Goal: Task Accomplishment & Management: Complete application form

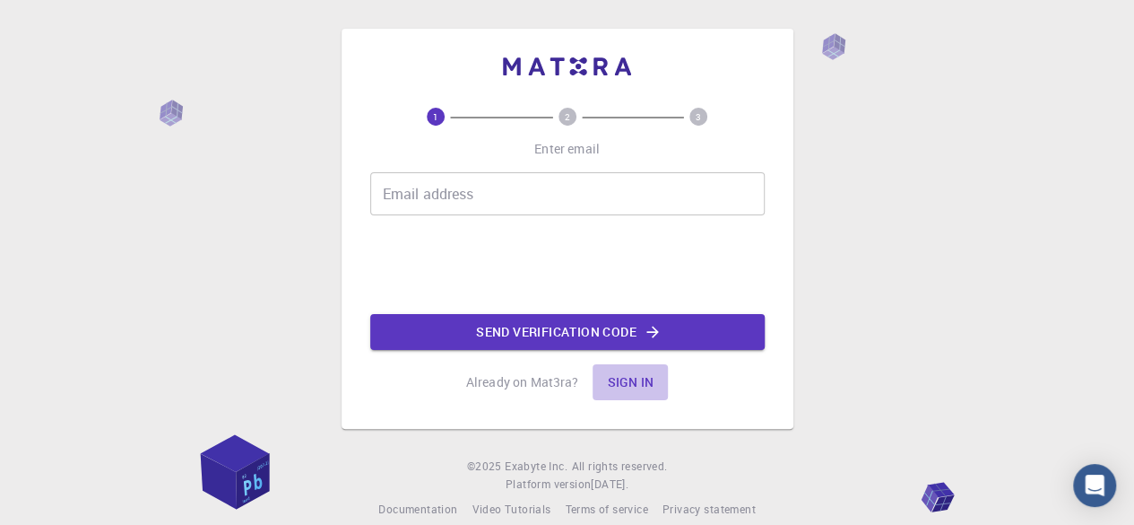
click at [633, 389] on button "Sign in" at bounding box center [630, 382] width 75 height 36
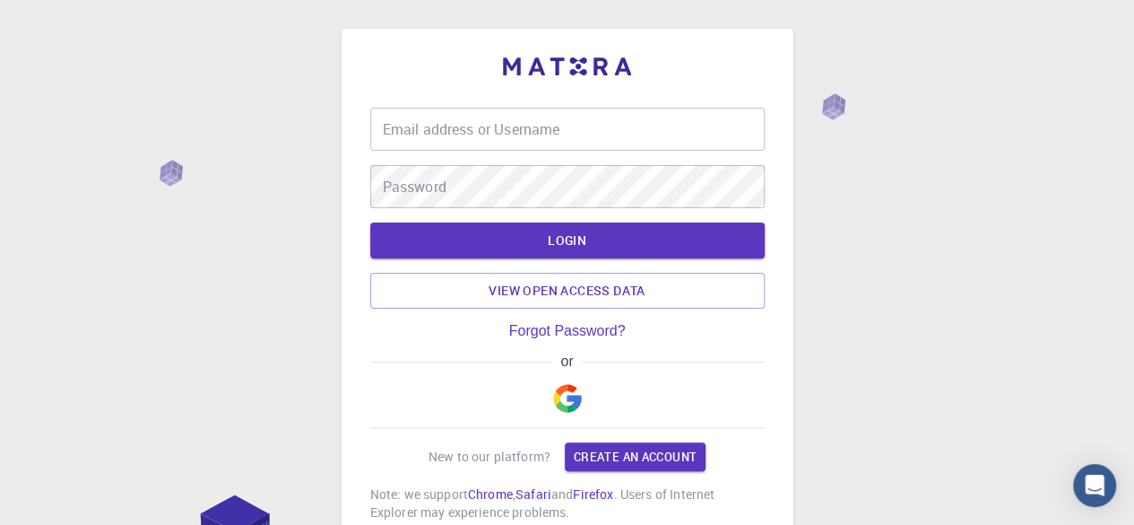
click at [565, 385] on img "button" at bounding box center [567, 398] width 29 height 29
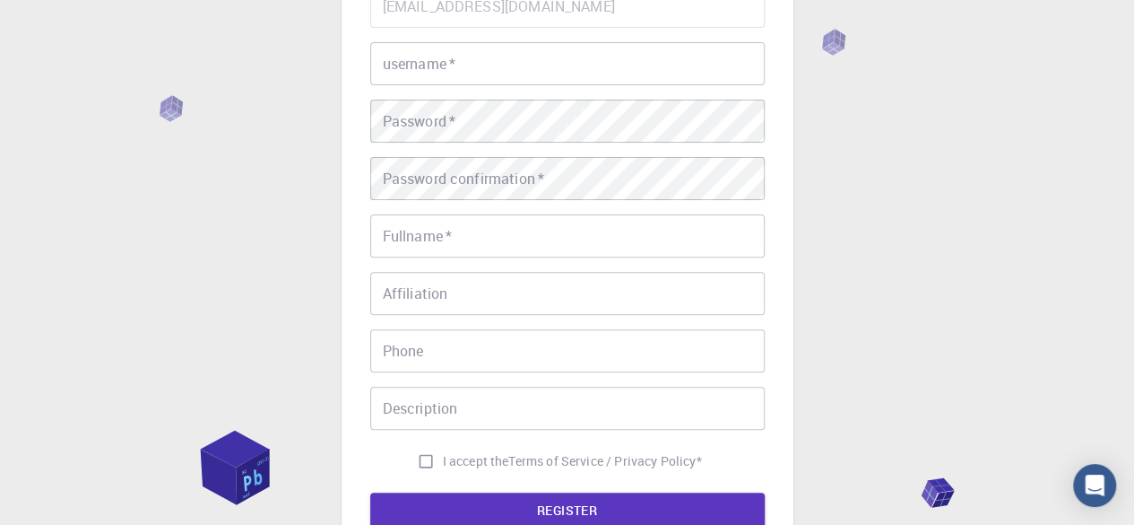
scroll to position [188, 0]
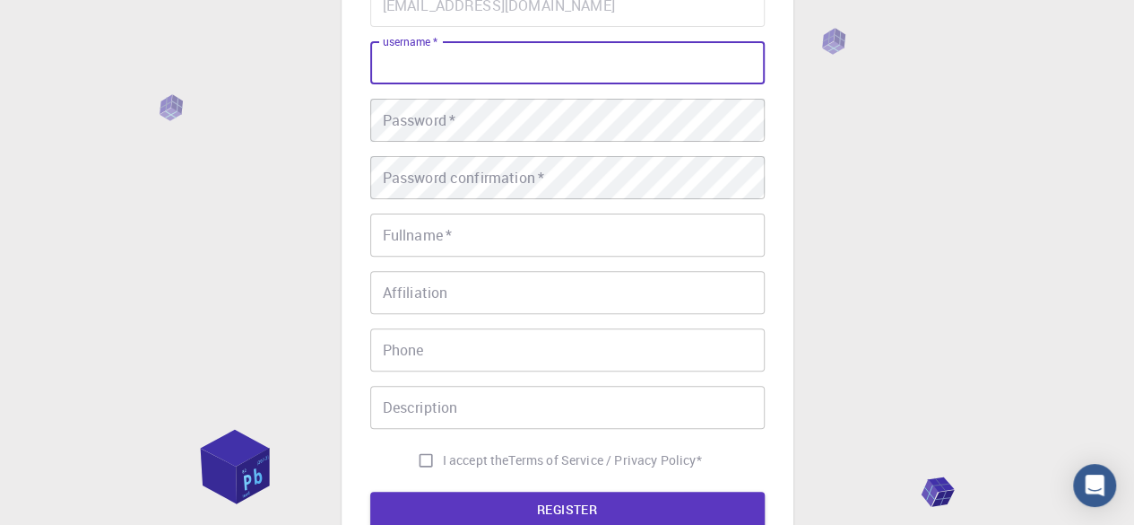
click at [542, 67] on input "username   *" at bounding box center [567, 62] width 395 height 43
type input "hzbs2007"
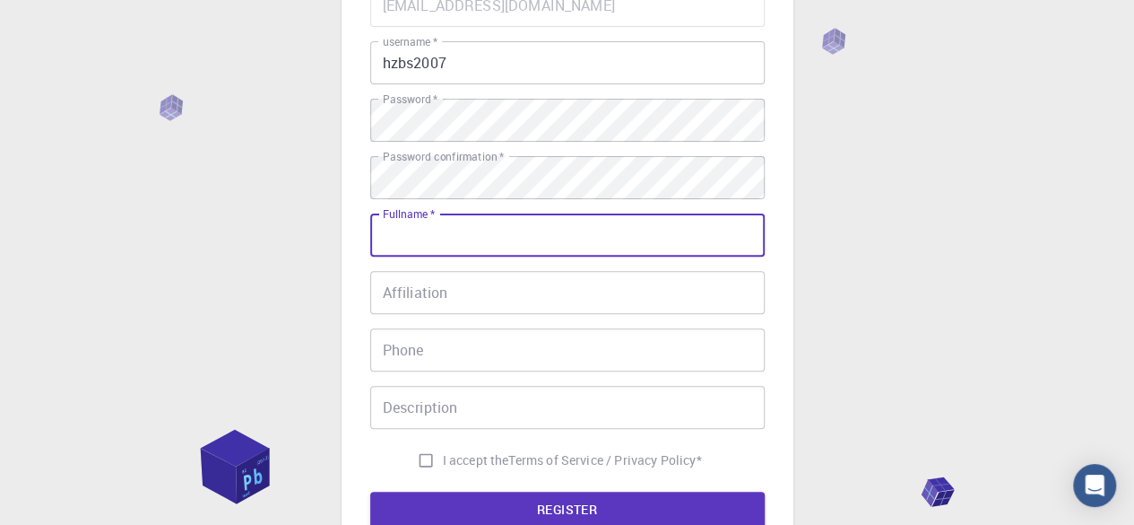
click at [525, 230] on input "Fullname   *" at bounding box center [567, 234] width 395 height 43
type input "zainab [PERSON_NAME]"
type input "03004200977"
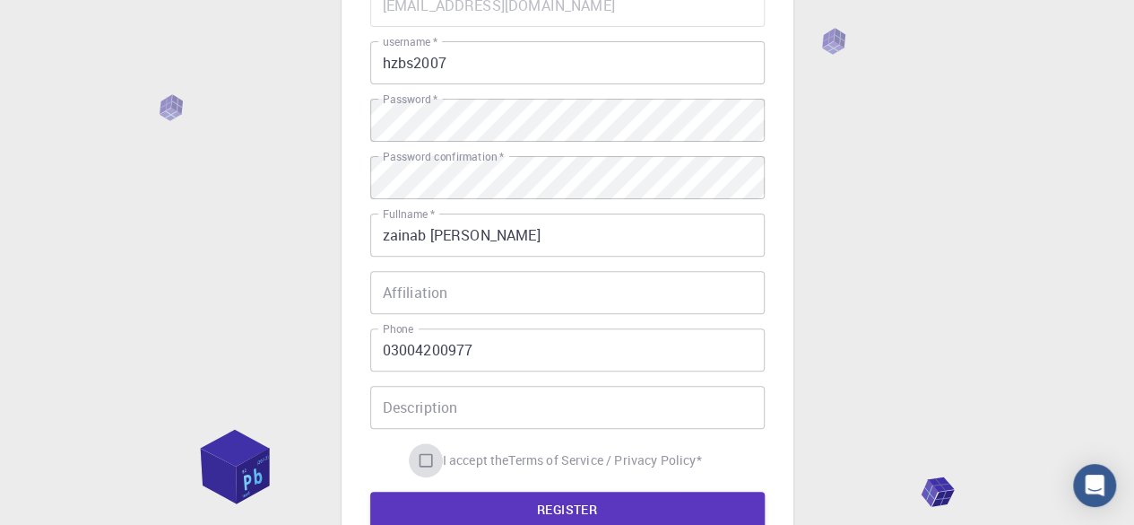
click at [413, 456] on input "I accept the Terms of Service / Privacy Policy *" at bounding box center [426, 460] width 34 height 34
checkbox input "true"
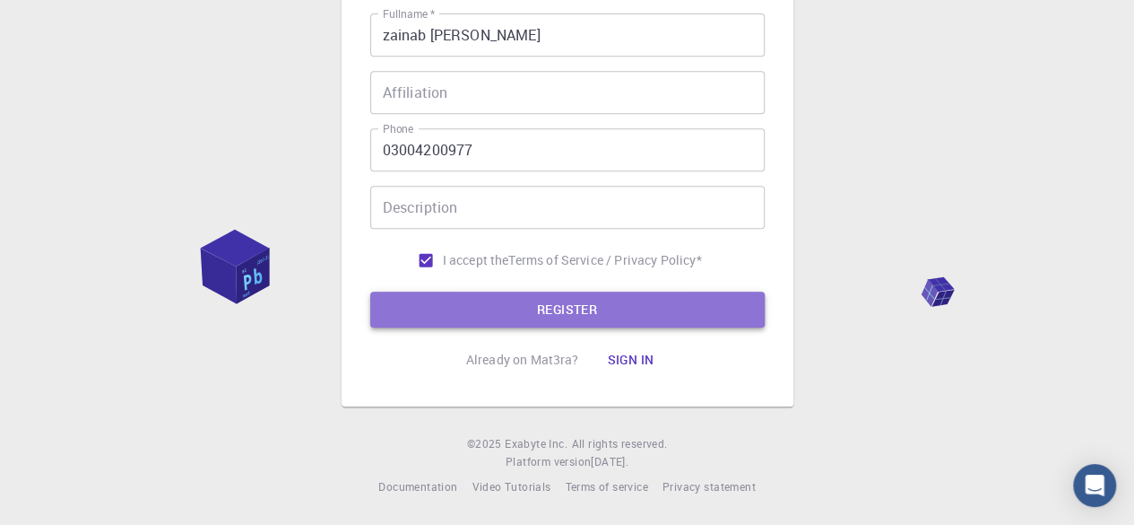
click at [552, 300] on button "REGISTER" at bounding box center [567, 309] width 395 height 36
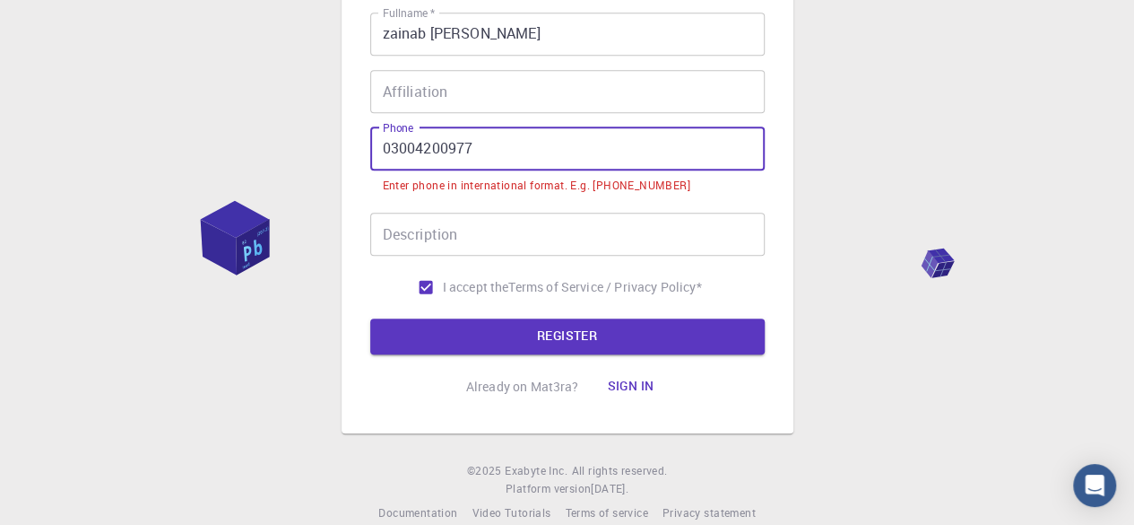
click at [388, 146] on input "03004200977" at bounding box center [567, 148] width 395 height 43
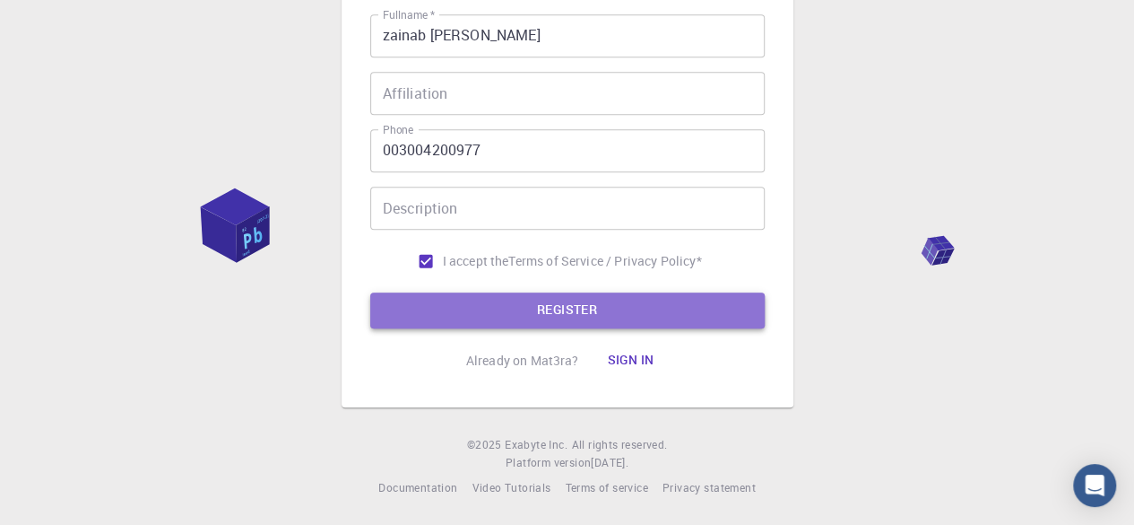
click at [464, 300] on button "REGISTER" at bounding box center [567, 310] width 395 height 36
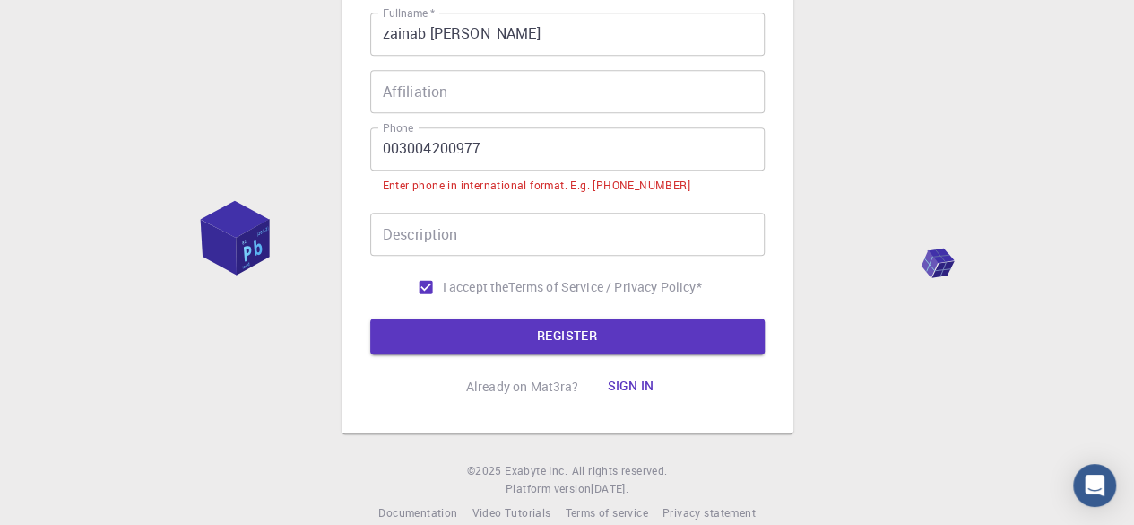
click at [399, 143] on input "003004200977" at bounding box center [567, 148] width 395 height 43
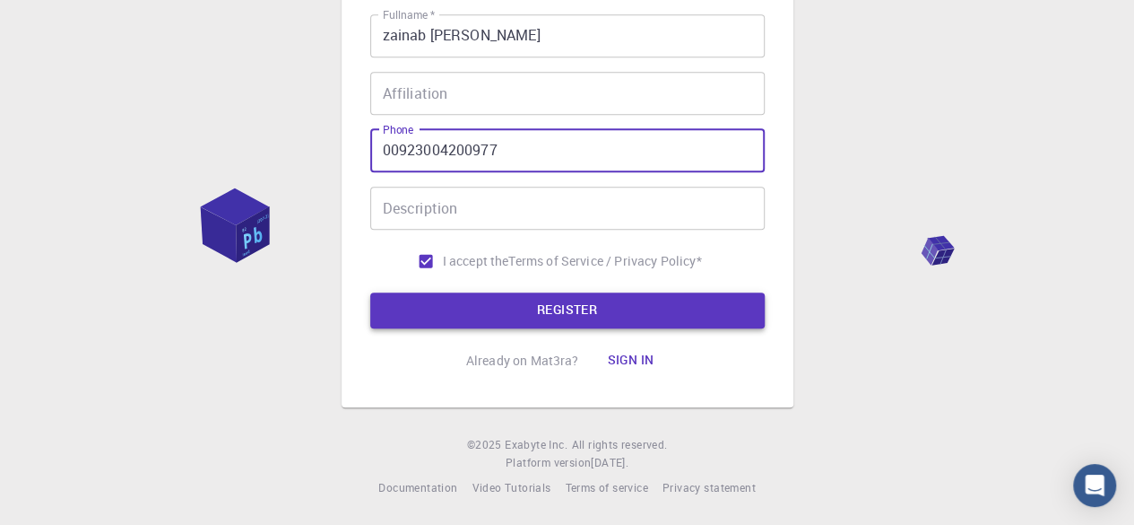
click at [445, 295] on button "REGISTER" at bounding box center [567, 310] width 395 height 36
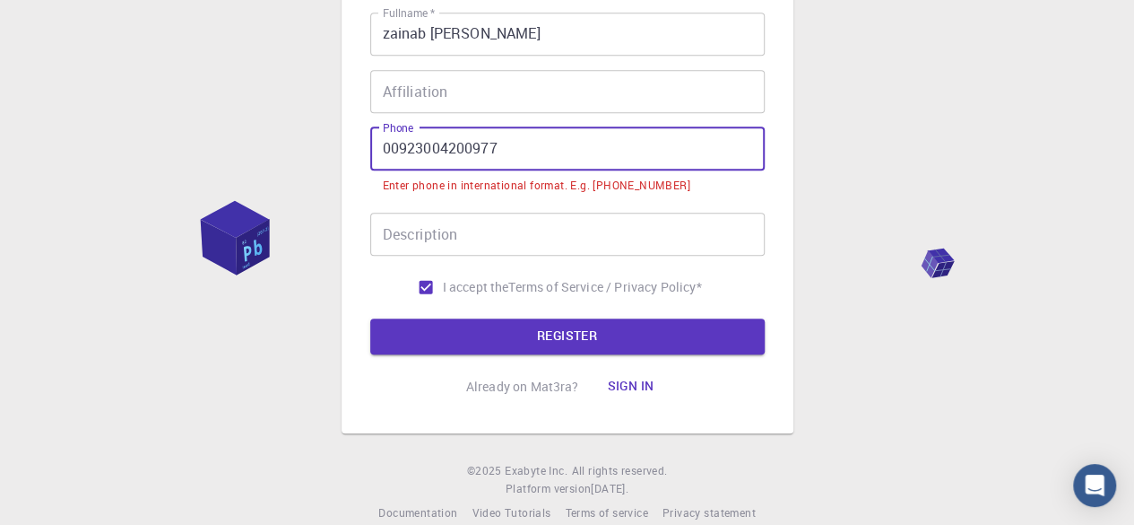
click at [398, 150] on input "00923004200977" at bounding box center [567, 148] width 395 height 43
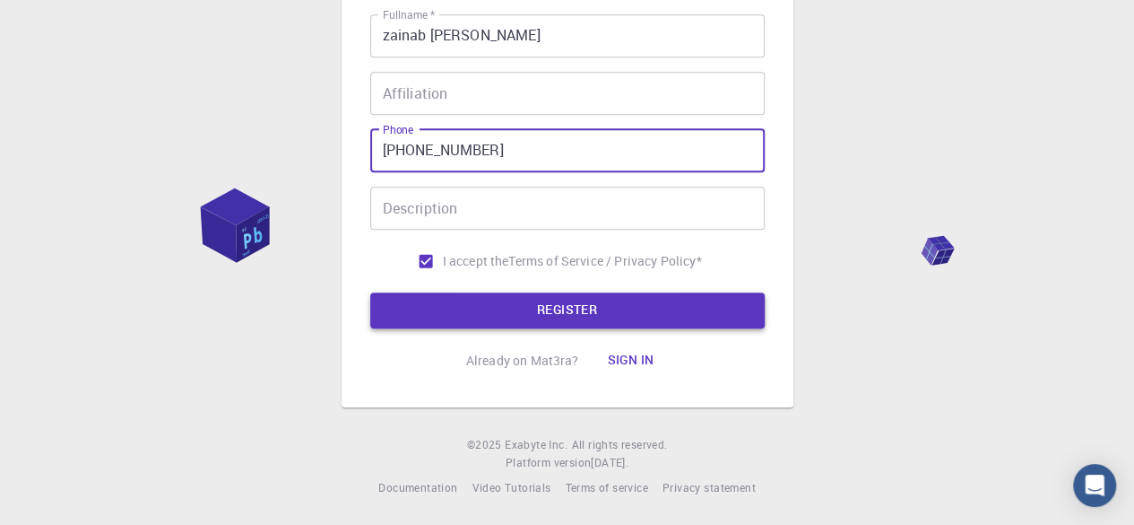
type input "[PHONE_NUMBER]"
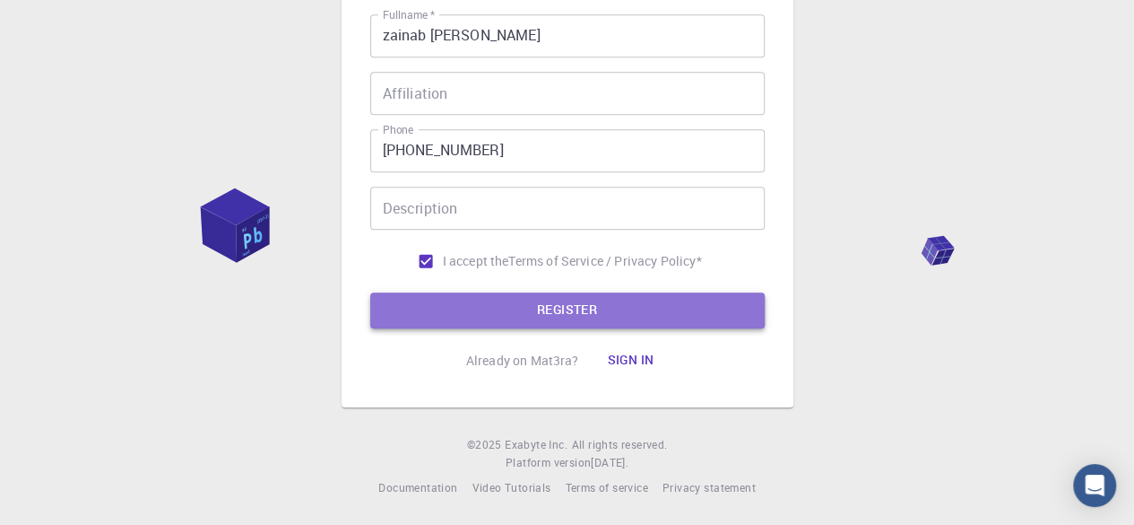
click at [458, 316] on button "REGISTER" at bounding box center [567, 310] width 395 height 36
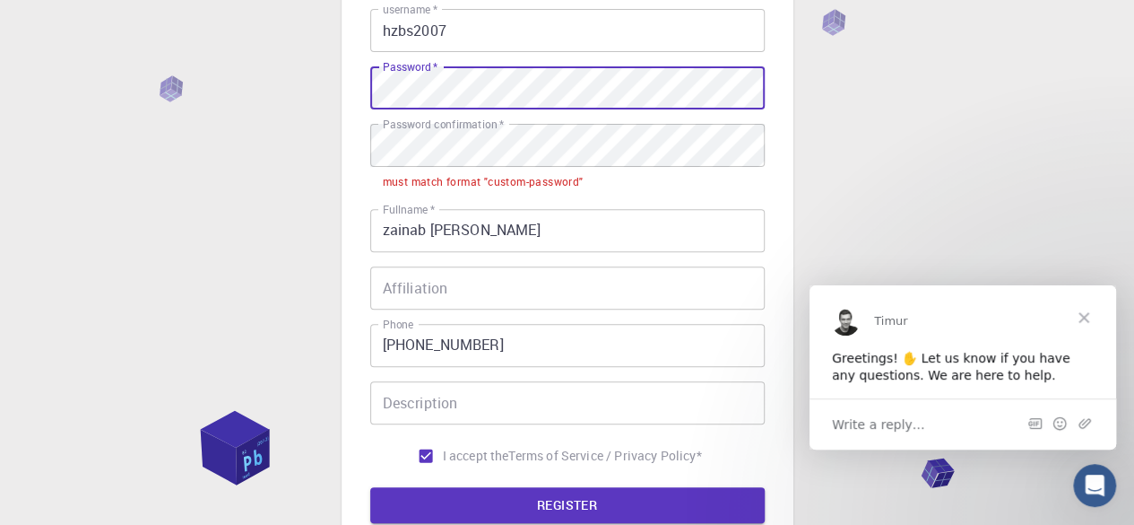
scroll to position [0, 0]
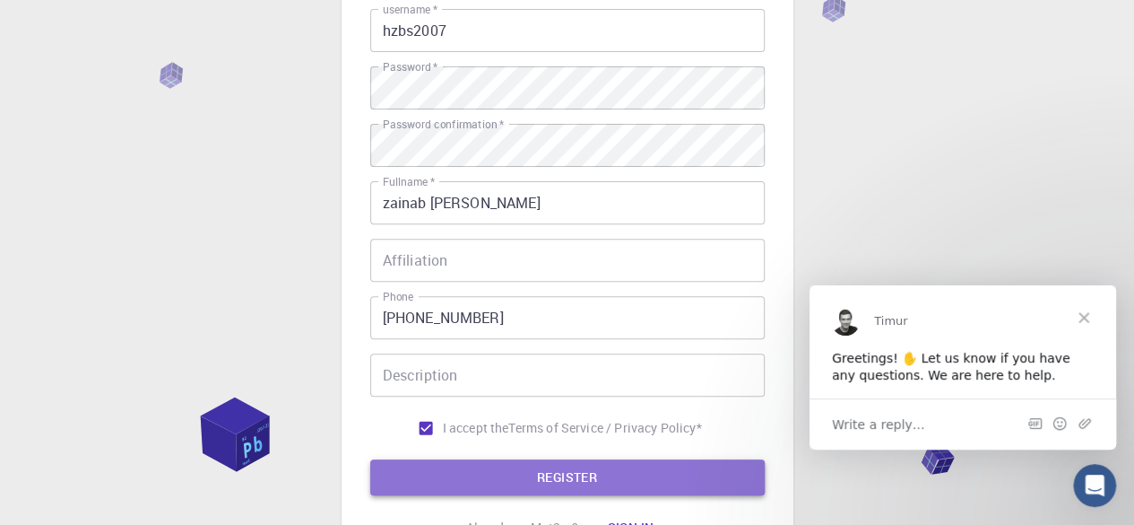
click at [564, 476] on button "REGISTER" at bounding box center [567, 477] width 395 height 36
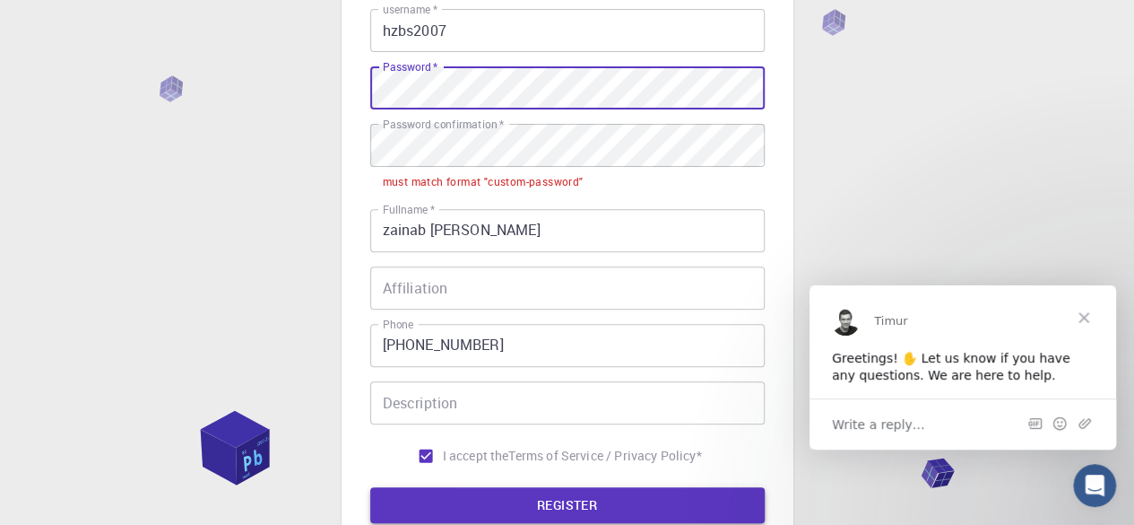
click at [543, 513] on button "REGISTER" at bounding box center [567, 505] width 395 height 36
